Goal: Information Seeking & Learning: Learn about a topic

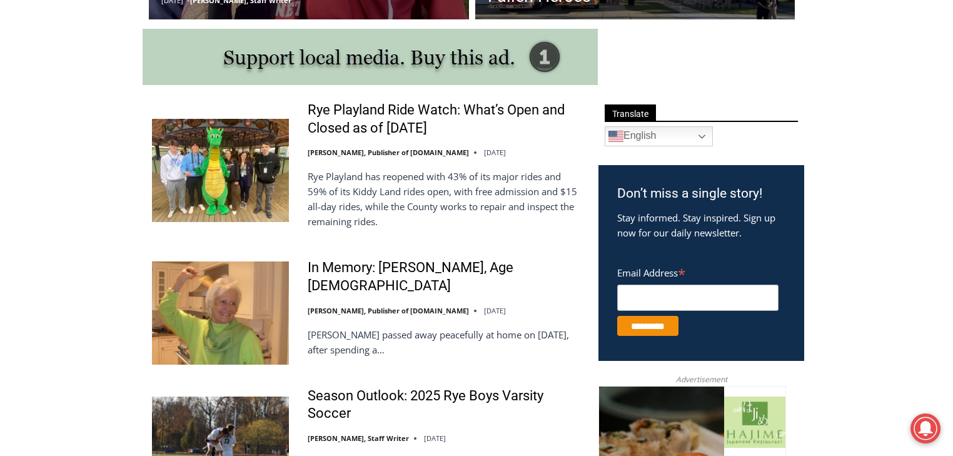
scroll to position [651, 0]
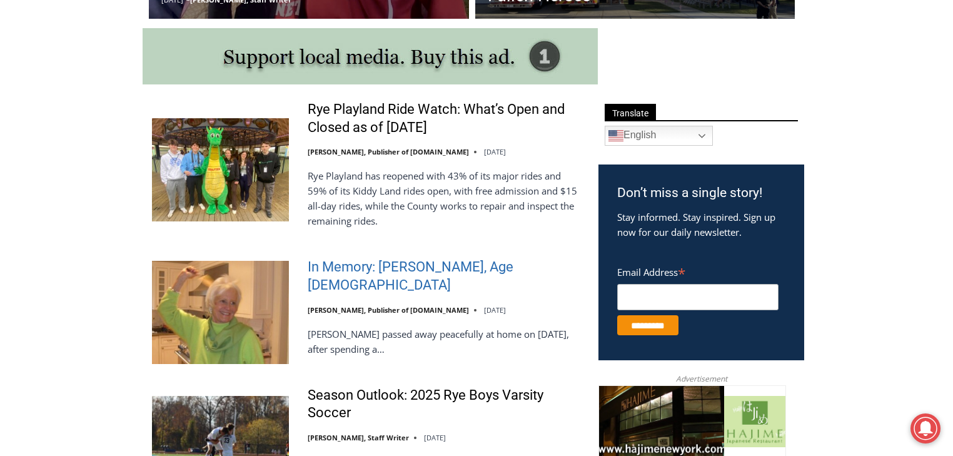
click at [348, 277] on link "In Memory: [PERSON_NAME], Age [DEMOGRAPHIC_DATA]" at bounding box center [445, 276] width 275 height 36
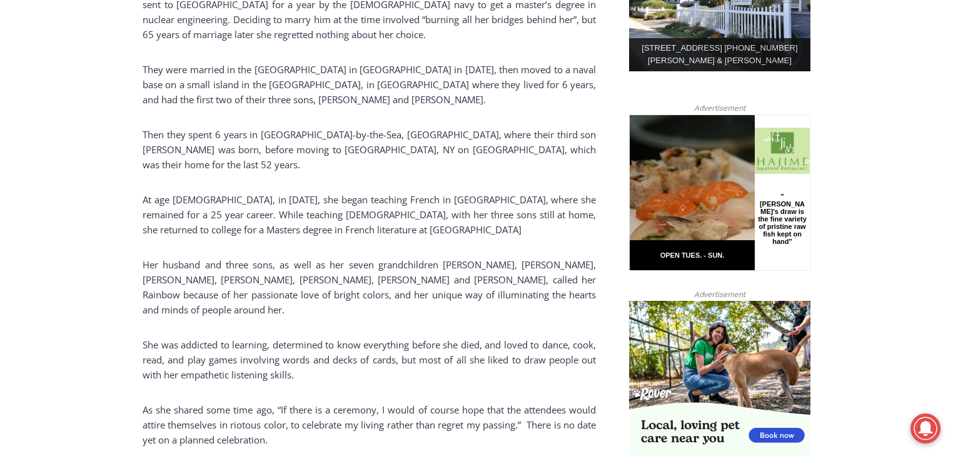
scroll to position [751, 0]
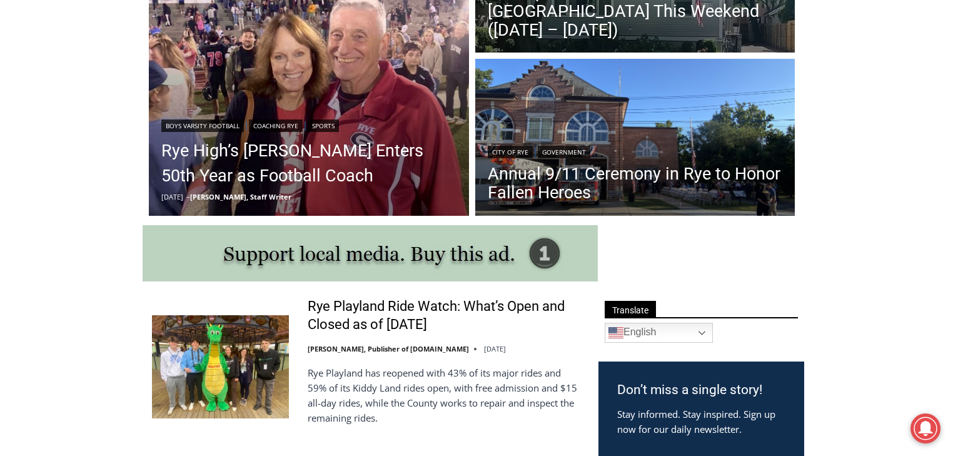
scroll to position [400, 0]
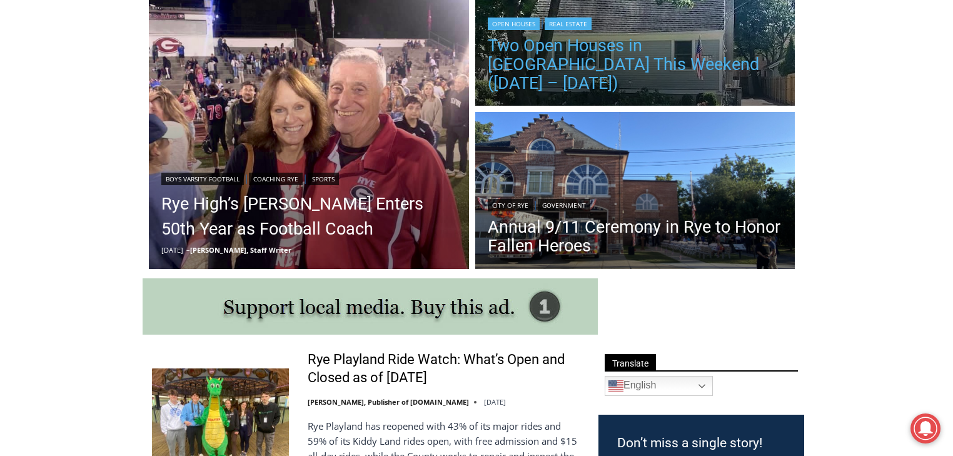
click at [522, 70] on link "Two Open Houses in Rye This Weekend (September 6 – 7)" at bounding box center [635, 64] width 295 height 56
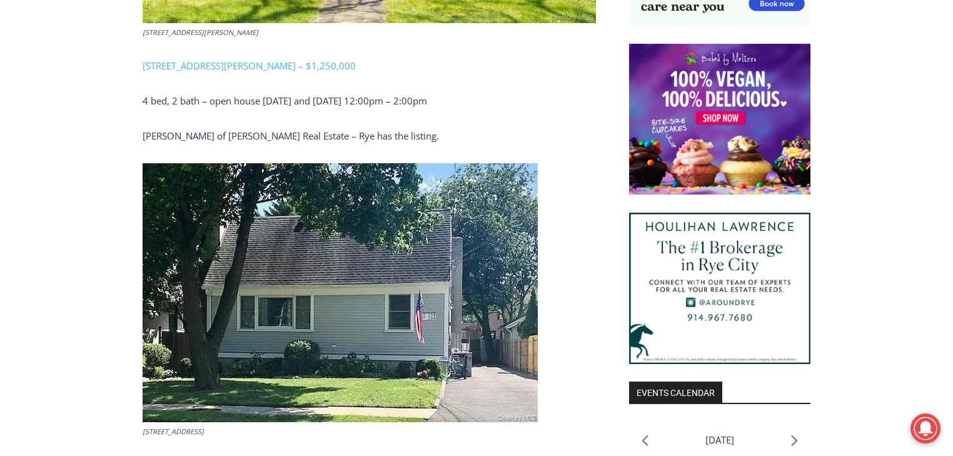
scroll to position [1076, 0]
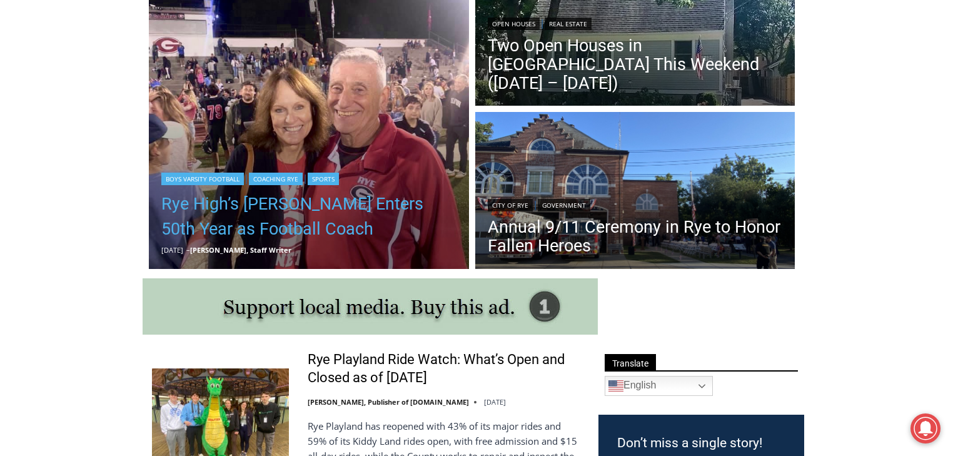
click at [283, 205] on link "Rye High’s [PERSON_NAME] Enters 50th Year as Football Coach" at bounding box center [308, 216] width 295 height 50
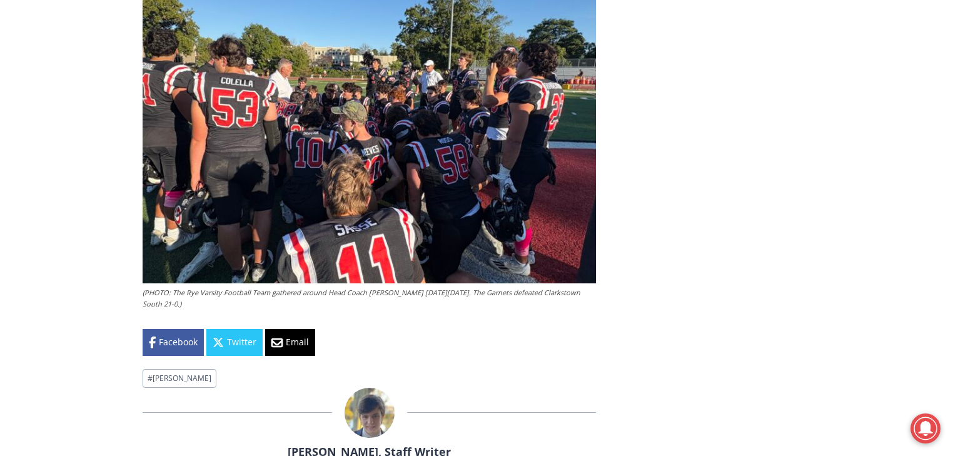
scroll to position [4004, 0]
